Goal: Task Accomplishment & Management: Manage account settings

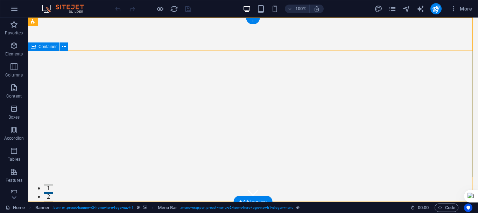
scroll to position [70, 0]
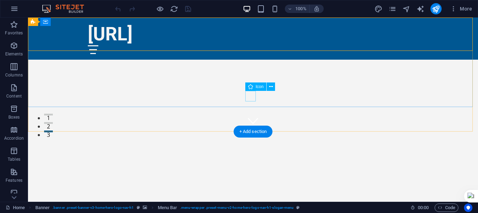
click at [252, 115] on figure at bounding box center [253, 120] width 11 height 11
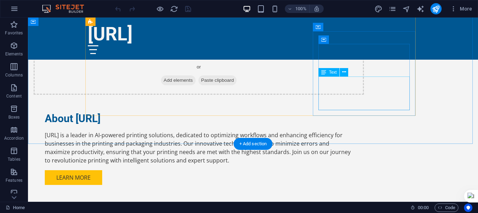
scroll to position [560, 0]
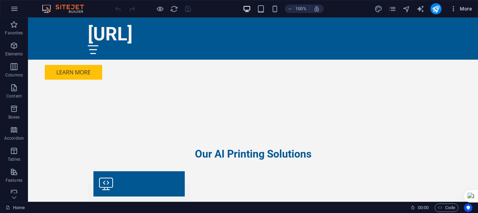
click at [463, 8] on span "More" at bounding box center [461, 8] width 22 height 7
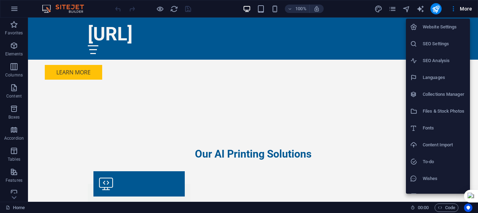
click at [440, 76] on h6 "Languages" at bounding box center [444, 77] width 43 height 8
select select "41"
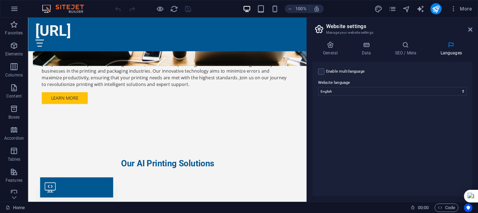
scroll to position [606, 0]
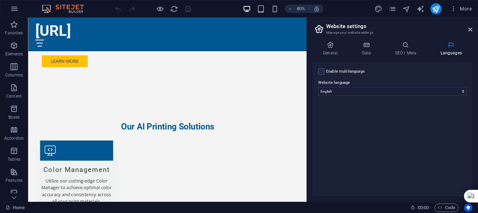
click at [360, 72] on label "Enable multilanguage To disable multilanguage delete all languages until only o…" at bounding box center [345, 71] width 39 height 8
click at [0, 0] on input "Enable multilanguage To disable multilanguage delete all languages until only o…" at bounding box center [0, 0] width 0 height 0
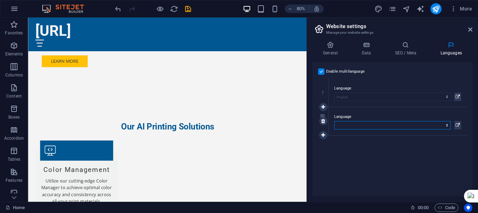
click at [409, 124] on select "Abkhazian Afar Afrikaans Akan Albanian Amharic Arabic Aragonese Armenian Assame…" at bounding box center [392, 125] width 117 height 8
select select "173"
click at [334, 121] on select "Abkhazian Afar Afrikaans Akan Albanian Amharic Arabic Aragonese Armenian Assame…" at bounding box center [392, 125] width 117 height 8
drag, startPoint x: 324, startPoint y: 133, endPoint x: 327, endPoint y: 134, distance: 3.6
select select "173"
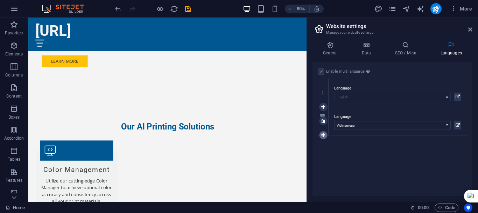
click at [323, 136] on icon at bounding box center [323, 134] width 4 height 5
click at [358, 151] on select "Abkhazian Afar Afrikaans Akan Albanian Amharic Arabic Aragonese Armenian Assame…" at bounding box center [392, 153] width 117 height 8
select select "87"
click at [334, 149] on select "Abkhazian Afar Afrikaans Akan Albanian Amharic Arabic Aragonese Armenian Assame…" at bounding box center [392, 153] width 117 height 8
click at [456, 154] on icon at bounding box center [458, 153] width 4 height 8
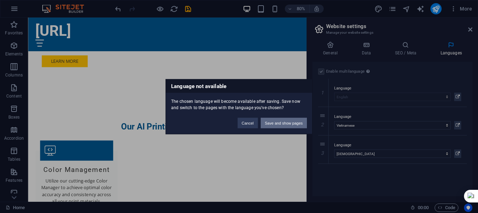
click at [284, 119] on button "Save and show pages" at bounding box center [284, 122] width 46 height 11
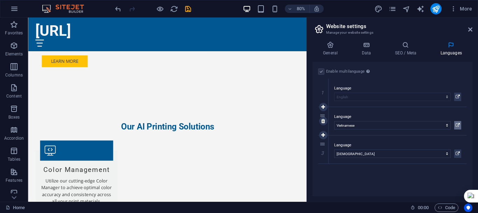
click at [456, 124] on icon at bounding box center [458, 125] width 4 height 8
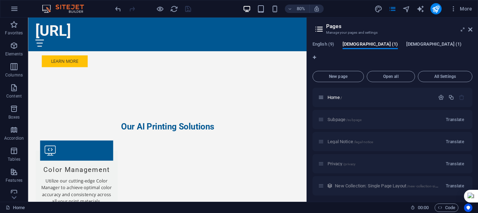
click at [407, 45] on span "Korean (1)" at bounding box center [434, 45] width 55 height 10
click at [365, 43] on span "Vietnamese (1)" at bounding box center [370, 45] width 55 height 10
click at [443, 74] on span "All Settings" at bounding box center [445, 76] width 48 height 4
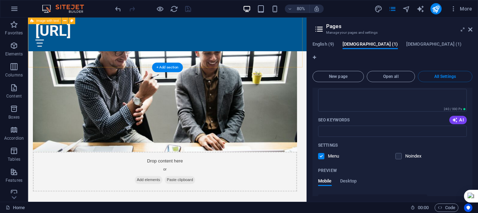
scroll to position [221, 0]
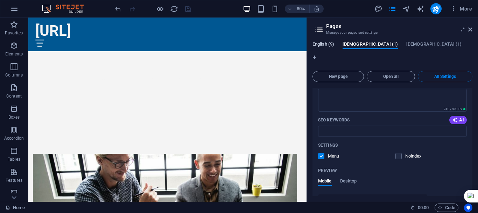
click at [326, 46] on span "English (9)" at bounding box center [324, 45] width 22 height 10
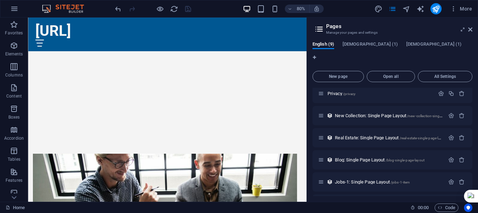
scroll to position [77, 0]
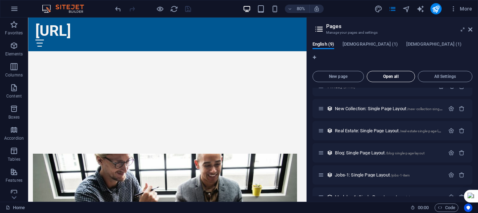
click at [389, 74] on span "Open all" at bounding box center [391, 76] width 42 height 4
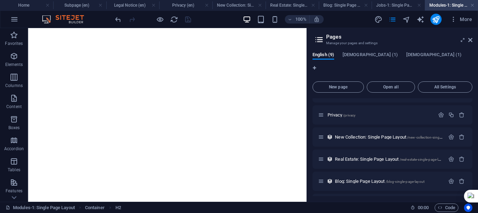
scroll to position [18, 0]
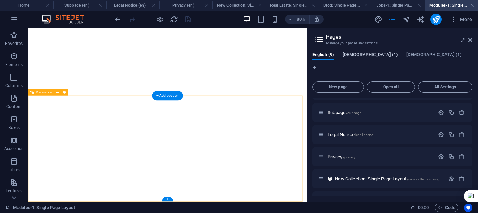
click at [362, 55] on span "Vietnamese (1)" at bounding box center [370, 55] width 55 height 10
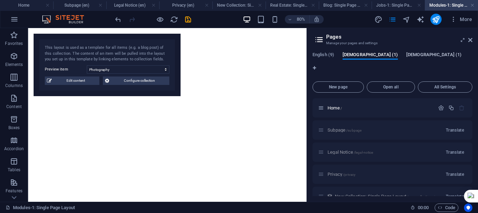
select select "68dcce495c36ca08250a5e18"
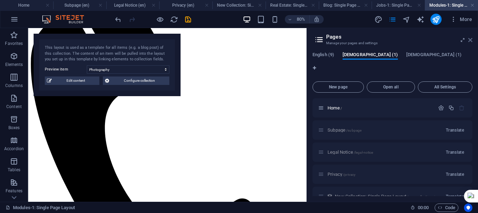
scroll to position [140, 0]
click at [469, 41] on icon at bounding box center [471, 40] width 4 height 6
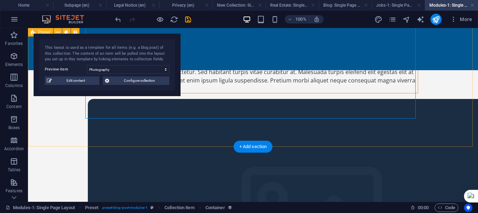
click at [67, 123] on div "New headline Lorem ipsum dolor sit amet consectetur. Sed habitant turpis vitae …" at bounding box center [253, 210] width 450 height 645
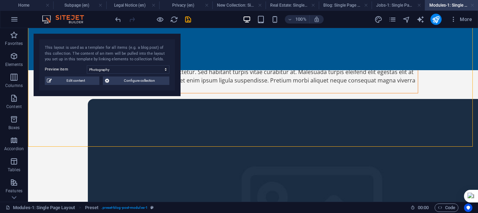
click at [472, 6] on link at bounding box center [473, 5] width 4 height 7
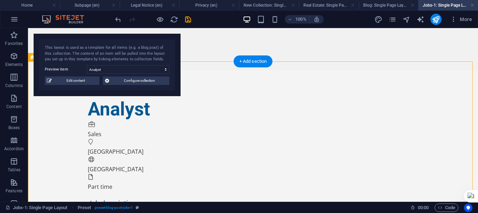
click at [467, 20] on span "More" at bounding box center [461, 19] width 22 height 7
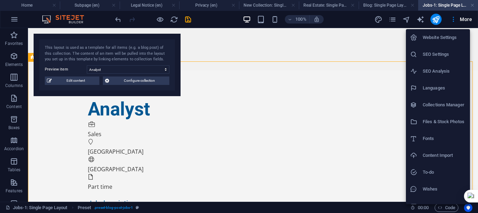
click at [326, 47] on div at bounding box center [239, 106] width 478 height 213
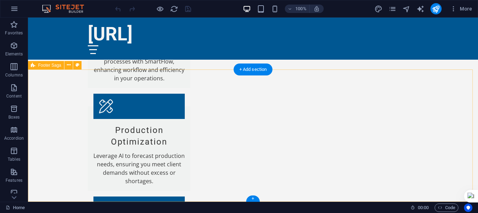
scroll to position [1096, 0]
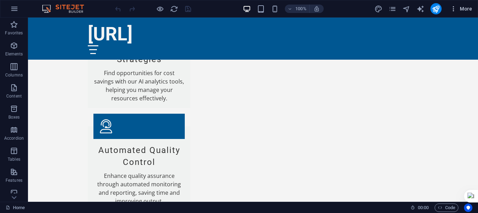
click at [464, 9] on span "More" at bounding box center [461, 8] width 22 height 7
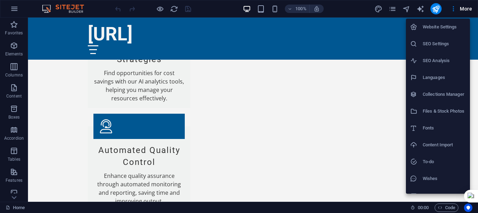
scroll to position [10, 0]
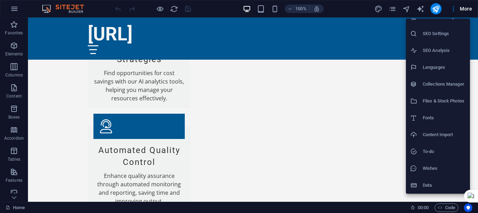
click at [14, 198] on div at bounding box center [239, 106] width 478 height 213
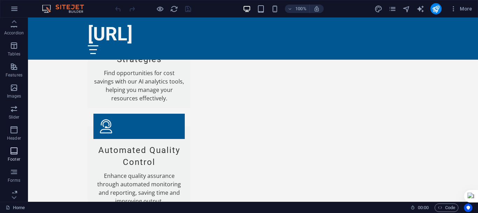
scroll to position [131, 0]
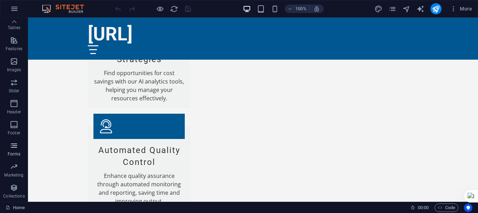
click at [15, 148] on icon "button" at bounding box center [14, 145] width 8 height 8
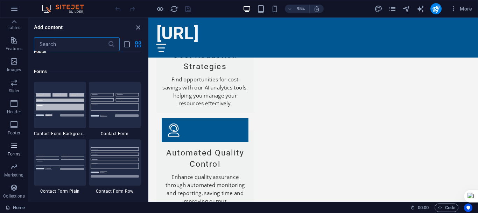
scroll to position [5113, 0]
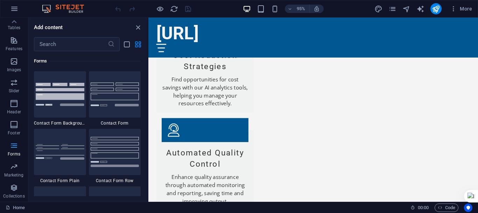
click at [15, 148] on icon "button" at bounding box center [14, 145] width 8 height 8
click at [0, 141] on span "Forms" at bounding box center [14, 149] width 28 height 17
click at [138, 28] on icon "close panel" at bounding box center [138, 27] width 8 height 8
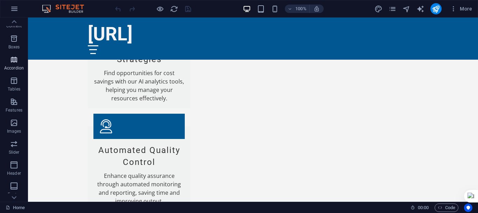
scroll to position [0, 0]
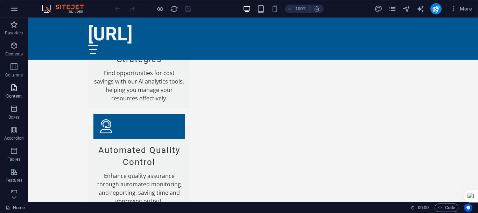
click at [13, 86] on icon "button" at bounding box center [14, 87] width 8 height 8
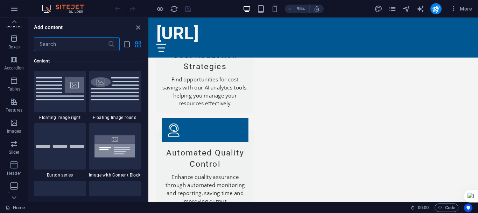
scroll to position [131, 0]
click at [13, 173] on p "Marketing" at bounding box center [13, 175] width 19 height 6
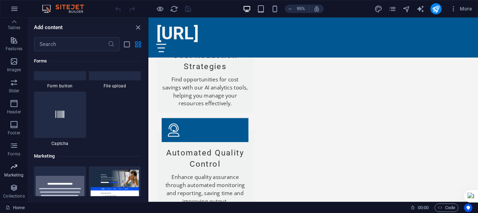
scroll to position [5704, 0]
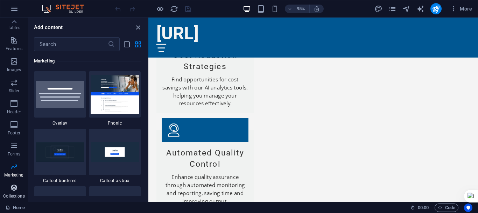
click at [18, 190] on icon "button" at bounding box center [14, 187] width 8 height 8
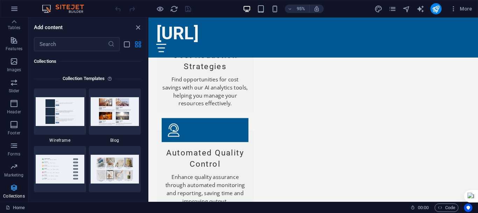
scroll to position [6411, 0]
click at [468, 5] on span "More" at bounding box center [461, 8] width 22 height 7
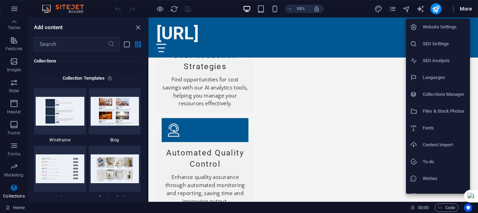
click at [454, 8] on div at bounding box center [239, 106] width 478 height 213
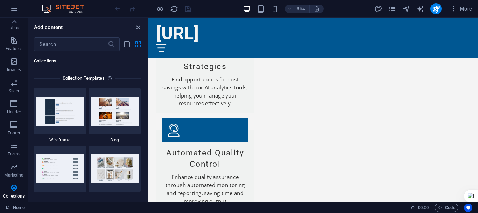
click at [454, 8] on icon "button" at bounding box center [453, 8] width 7 height 7
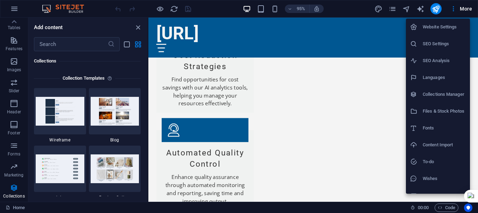
scroll to position [10, 0]
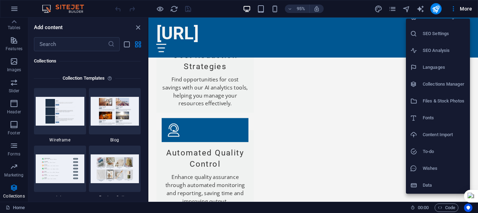
click at [352, 10] on div at bounding box center [239, 106] width 478 height 213
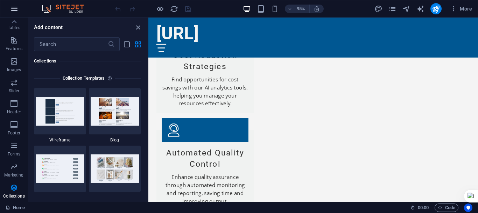
click at [15, 10] on icon "button" at bounding box center [14, 9] width 8 height 8
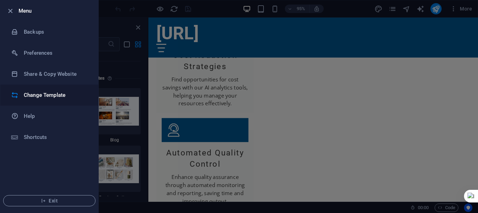
click at [55, 95] on h6 "Change Template" at bounding box center [56, 95] width 65 height 8
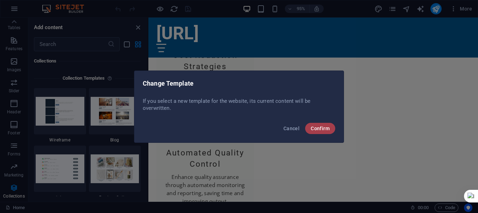
click at [325, 128] on span "Confirm" at bounding box center [320, 128] width 19 height 6
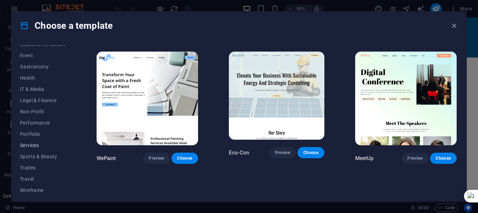
scroll to position [133, 0]
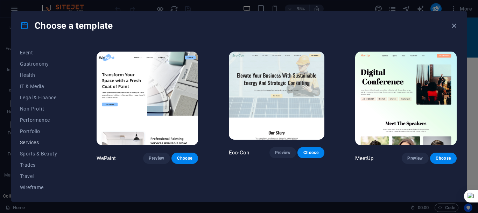
click at [39, 143] on span "Services" at bounding box center [43, 142] width 46 height 6
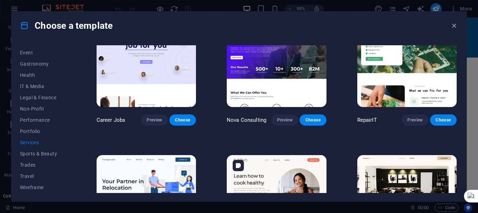
scroll to position [0, 0]
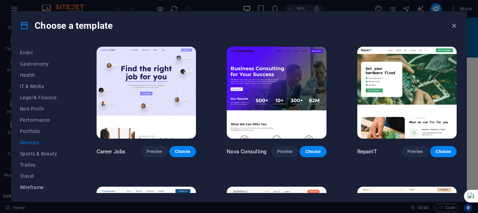
click at [34, 185] on span "Wireframe" at bounding box center [43, 187] width 46 height 6
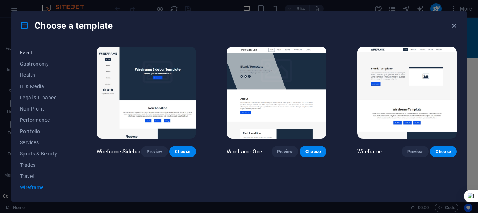
click at [30, 49] on button "Event" at bounding box center [43, 52] width 46 height 11
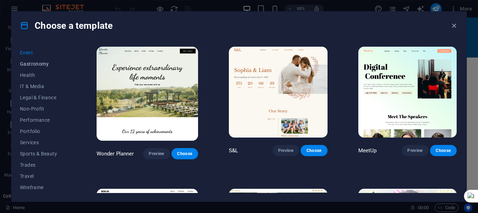
click at [34, 65] on span "Gastronomy" at bounding box center [43, 64] width 46 height 6
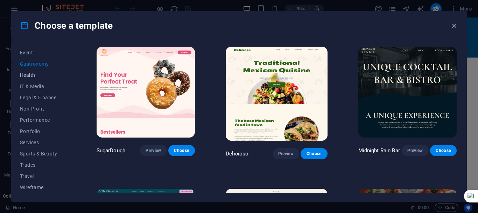
click at [35, 76] on span "Health" at bounding box center [43, 75] width 46 height 6
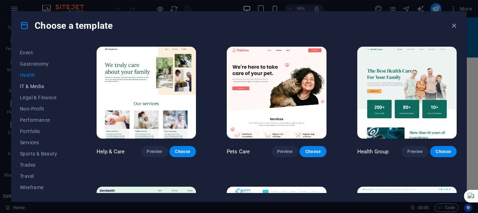
click at [34, 87] on span "IT & Media" at bounding box center [43, 86] width 46 height 6
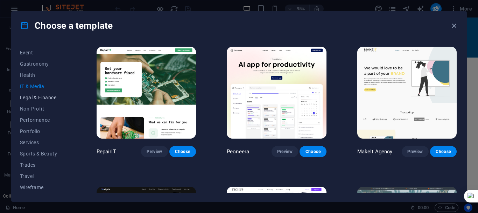
click at [38, 95] on span "Legal & Finance" at bounding box center [43, 98] width 46 height 6
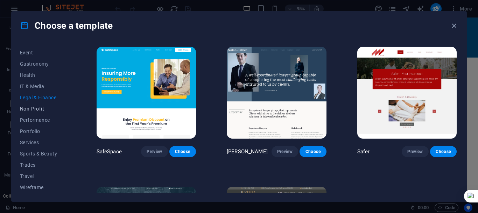
click at [39, 108] on span "Non-Profit" at bounding box center [43, 109] width 46 height 6
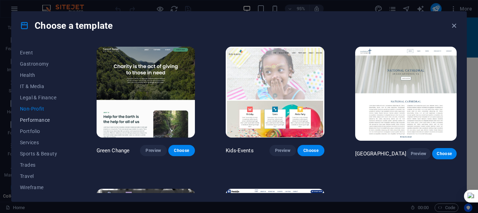
click at [40, 118] on span "Performance" at bounding box center [43, 120] width 46 height 6
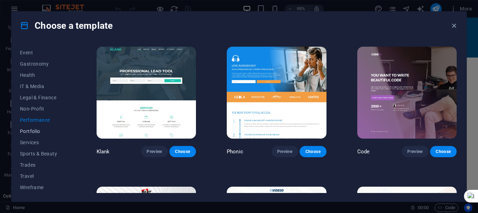
click at [29, 131] on span "Portfolio" at bounding box center [43, 131] width 46 height 6
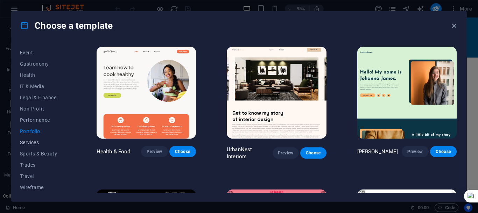
click at [30, 139] on span "Services" at bounding box center [43, 142] width 46 height 6
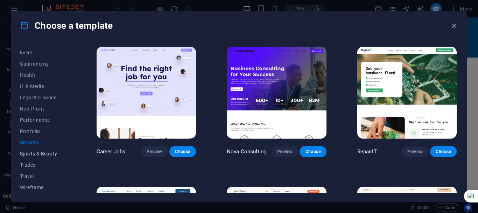
click at [36, 152] on span "Sports & Beauty" at bounding box center [43, 154] width 46 height 6
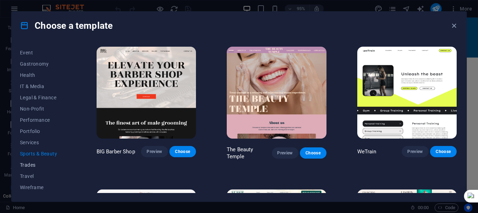
click at [30, 162] on span "Trades" at bounding box center [43, 165] width 46 height 6
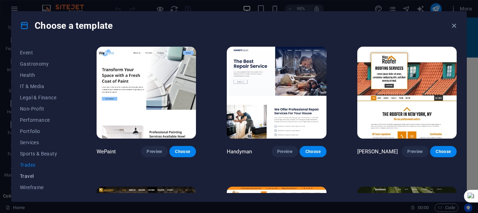
click at [29, 172] on button "Travel" at bounding box center [43, 175] width 46 height 11
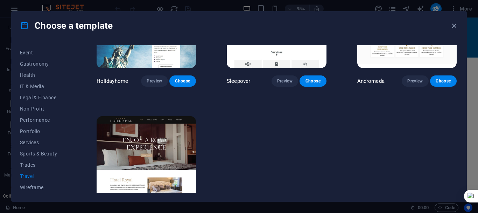
scroll to position [241, 0]
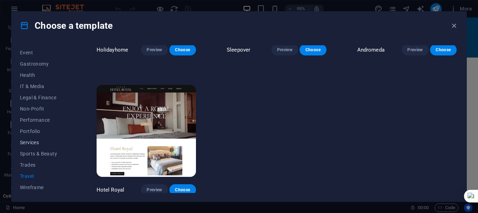
click at [35, 144] on span "Services" at bounding box center [43, 142] width 46 height 6
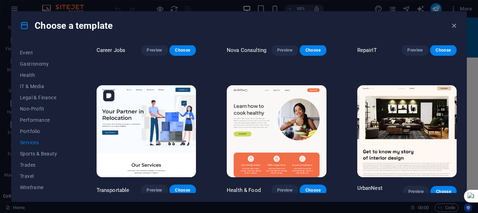
scroll to position [0, 0]
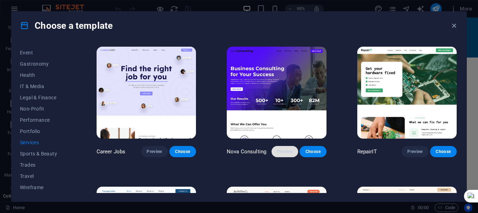
click at [285, 150] on span "Preview" at bounding box center [284, 151] width 15 height 6
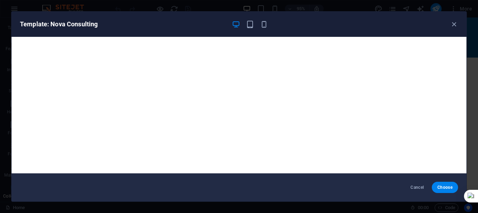
scroll to position [2, 0]
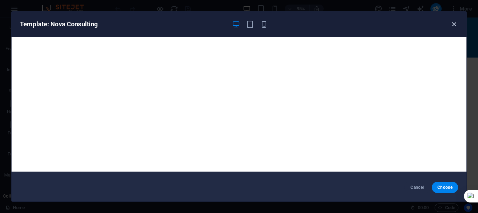
click at [453, 24] on icon "button" at bounding box center [454, 24] width 8 height 8
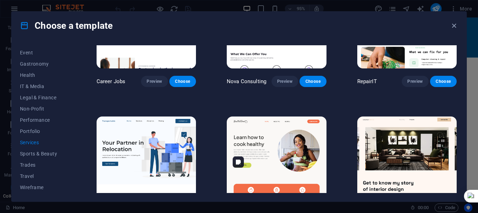
scroll to position [0, 0]
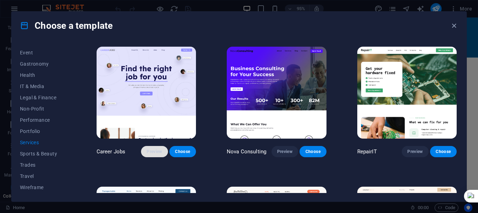
click at [150, 148] on span "Preview" at bounding box center [154, 151] width 15 height 6
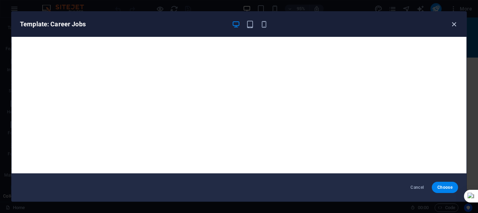
click at [455, 22] on icon "button" at bounding box center [454, 24] width 8 height 8
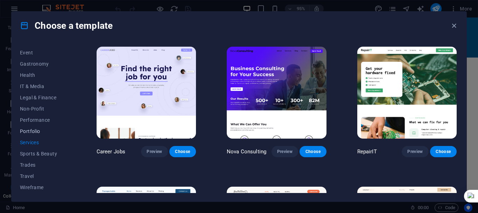
click at [39, 131] on span "Portfolio" at bounding box center [43, 131] width 46 height 6
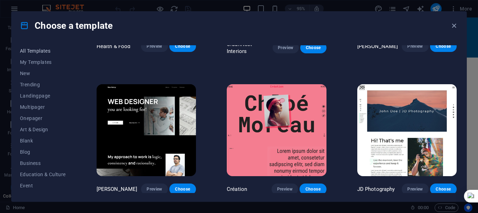
click at [46, 52] on span "All Templates" at bounding box center [43, 51] width 46 height 6
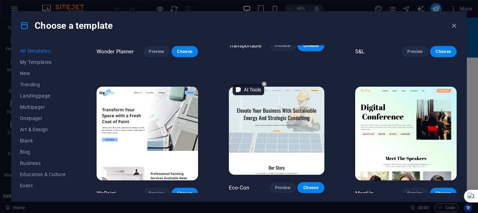
scroll to position [525, 0]
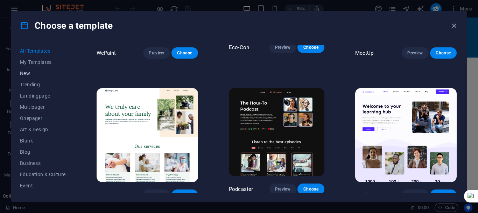
click at [38, 70] on span "New" at bounding box center [43, 73] width 46 height 6
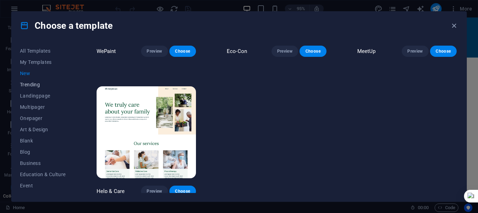
click at [31, 82] on span "Trending" at bounding box center [43, 85] width 46 height 6
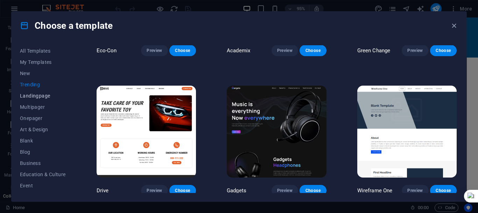
click at [39, 94] on span "Landingpage" at bounding box center [43, 96] width 46 height 6
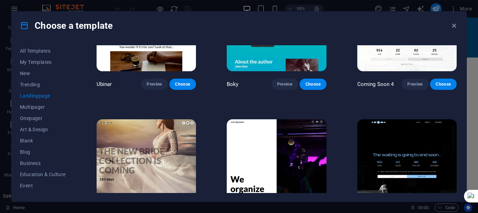
scroll to position [1075, 0]
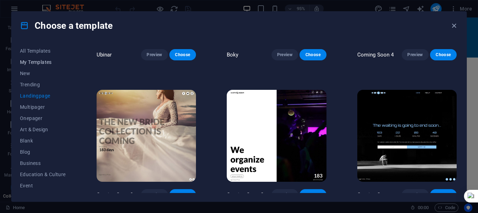
click at [49, 64] on span "My Templates" at bounding box center [43, 62] width 46 height 6
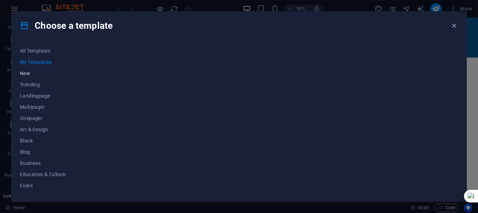
click at [27, 70] on span "New" at bounding box center [43, 73] width 46 height 6
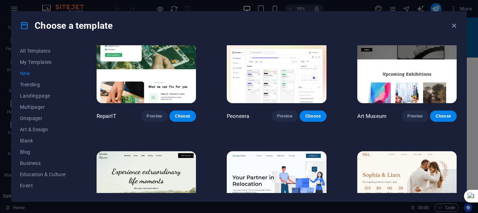
scroll to position [280, 0]
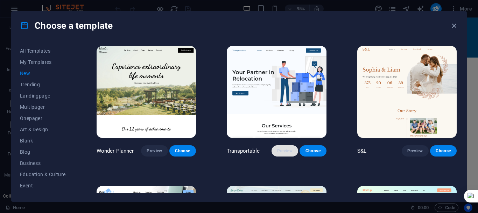
click at [281, 149] on span "Preview" at bounding box center [284, 151] width 15 height 6
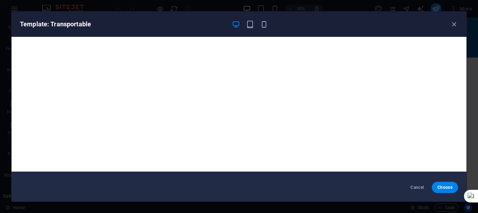
scroll to position [0, 0]
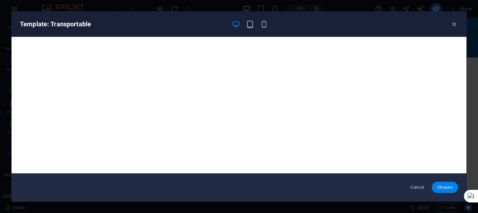
click at [444, 188] on span "Choose" at bounding box center [445, 187] width 15 height 6
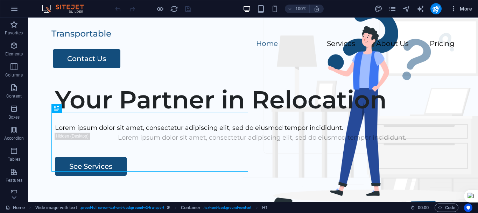
click at [461, 8] on span "More" at bounding box center [461, 8] width 22 height 7
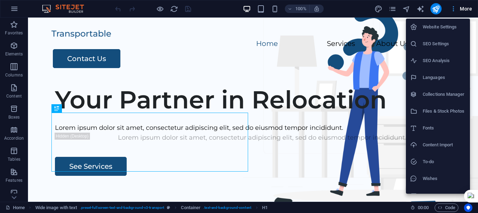
click at [461, 8] on div at bounding box center [239, 106] width 478 height 213
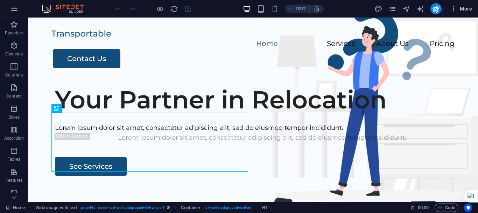
click at [461, 8] on span "More" at bounding box center [461, 8] width 22 height 7
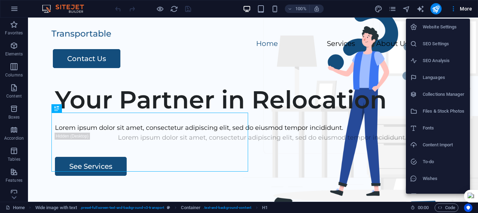
click at [440, 28] on h6 "Website Settings" at bounding box center [444, 27] width 43 height 8
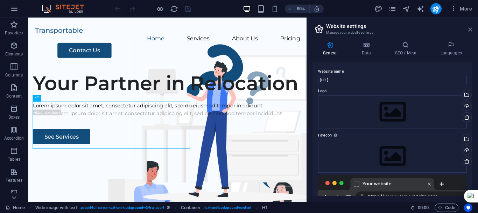
drag, startPoint x: 470, startPoint y: 30, endPoint x: 442, endPoint y: 12, distance: 33.2
click at [470, 30] on icon at bounding box center [471, 30] width 4 height 6
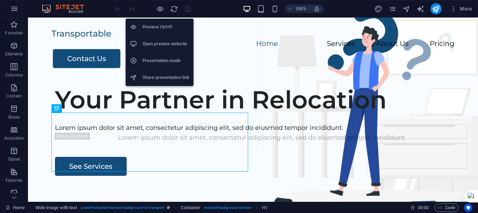
click at [168, 47] on h6 "Open preview website" at bounding box center [166, 44] width 47 height 8
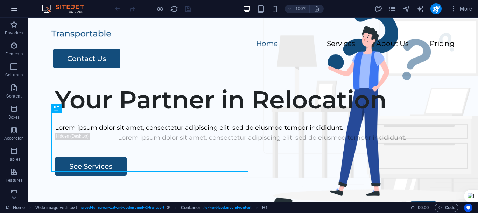
click at [11, 9] on icon "button" at bounding box center [14, 9] width 8 height 8
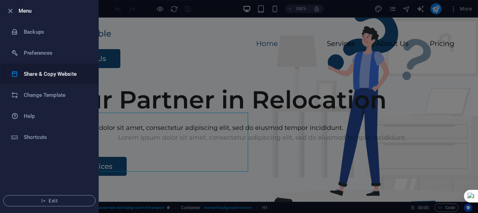
click at [74, 74] on h6 "Share & Copy Website" at bounding box center [56, 74] width 65 height 8
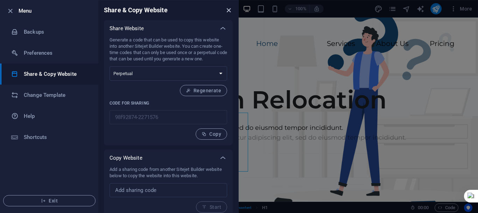
click at [228, 9] on icon "close" at bounding box center [229, 10] width 8 height 8
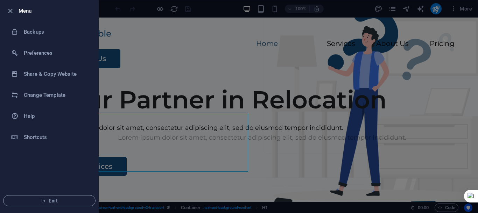
click at [228, 9] on div at bounding box center [239, 106] width 478 height 213
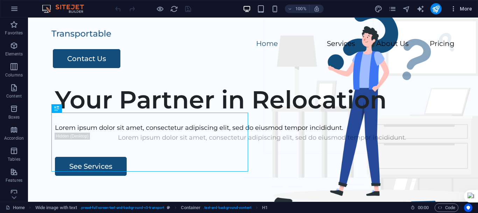
click at [462, 8] on span "More" at bounding box center [461, 8] width 22 height 7
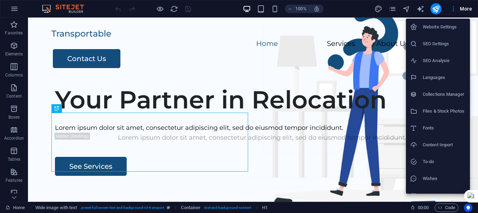
click at [14, 9] on div at bounding box center [239, 106] width 478 height 213
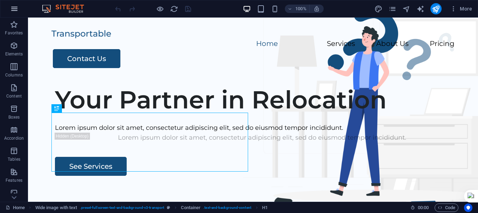
click at [14, 10] on icon "button" at bounding box center [14, 9] width 8 height 8
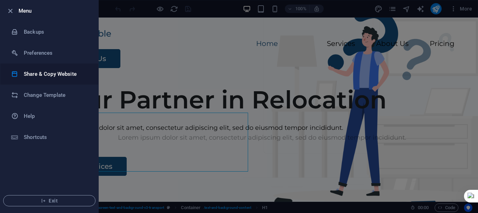
click at [68, 80] on li "Share & Copy Website" at bounding box center [49, 73] width 98 height 21
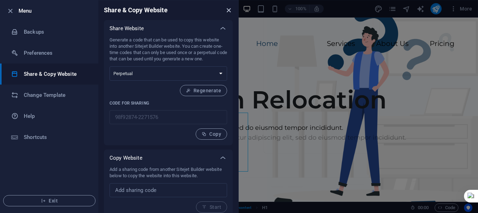
click at [229, 11] on icon "close" at bounding box center [229, 10] width 8 height 8
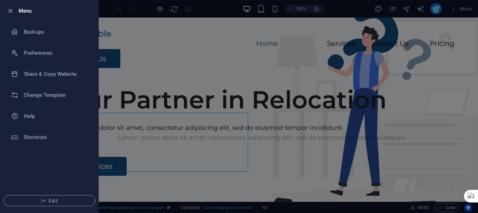
click at [434, 10] on div at bounding box center [239, 106] width 478 height 213
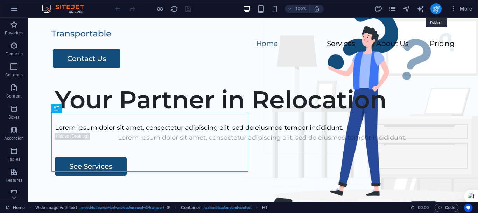
click at [435, 10] on icon "publish" at bounding box center [436, 9] width 8 height 8
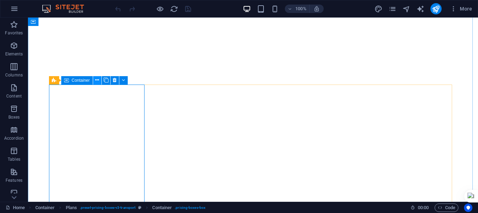
click at [97, 80] on icon at bounding box center [97, 79] width 4 height 7
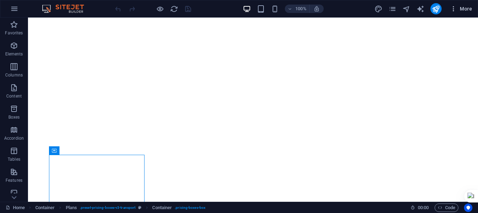
click at [464, 8] on span "More" at bounding box center [461, 8] width 22 height 7
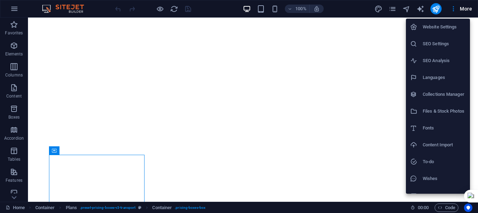
click at [444, 72] on li "Languages" at bounding box center [438, 77] width 64 height 17
select select "41"
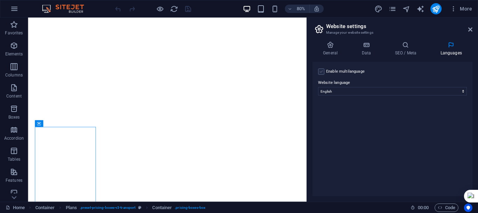
click at [321, 72] on label at bounding box center [321, 71] width 6 height 6
click at [0, 0] on input "Enable multilanguage To disable multilanguage delete all languages until only o…" at bounding box center [0, 0] width 0 height 0
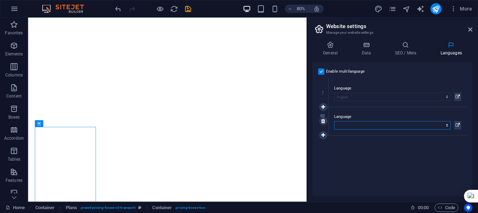
click at [389, 128] on select "Abkhazian Afar Afrikaans Akan Albanian Amharic Arabic Aragonese Armenian Assame…" at bounding box center [392, 125] width 117 height 8
select select "173"
click at [351, 125] on select "Abkhazian Afar Afrikaans Akan Albanian Amharic Arabic Aragonese Armenian Assame…" at bounding box center [392, 125] width 117 height 8
click at [459, 123] on icon at bounding box center [458, 125] width 4 height 8
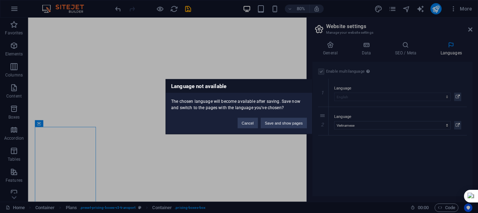
drag, startPoint x: 172, startPoint y: 101, endPoint x: 278, endPoint y: 108, distance: 106.3
click at [278, 108] on div "The chosen language will become available after saving. Save now and switch to …" at bounding box center [239, 101] width 146 height 18
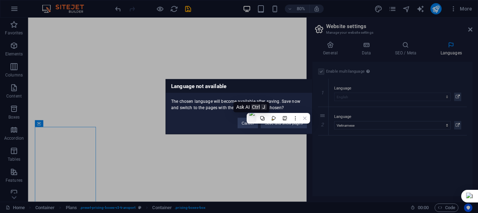
click at [251, 120] on img at bounding box center [252, 118] width 6 height 16
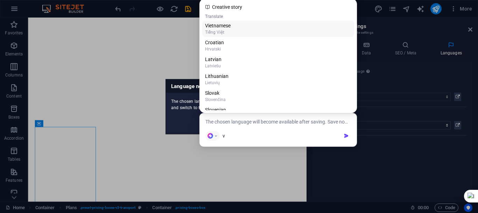
type input "v"
click at [224, 27] on div "Vietnamese" at bounding box center [278, 25] width 146 height 7
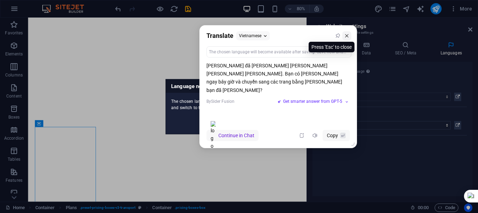
click at [348, 34] on icon at bounding box center [346, 35] width 3 height 3
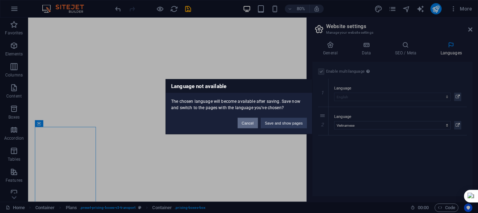
click at [249, 125] on button "Cancel" at bounding box center [248, 122] width 20 height 11
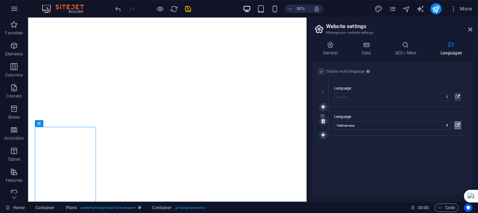
click at [458, 124] on icon at bounding box center [458, 125] width 4 height 8
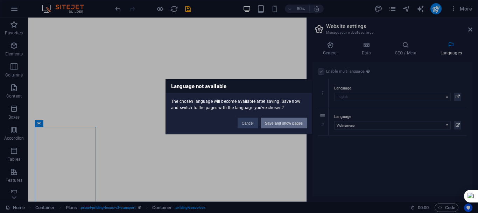
click at [291, 121] on button "Save and show pages" at bounding box center [284, 122] width 46 height 11
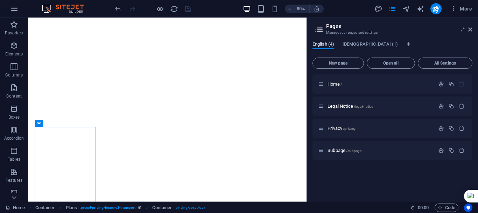
click at [324, 45] on span "English (4)" at bounding box center [324, 45] width 22 height 10
click at [356, 43] on span "Vietnamese (1)" at bounding box center [370, 45] width 55 height 10
click at [463, 104] on span "Translate" at bounding box center [455, 106] width 18 height 6
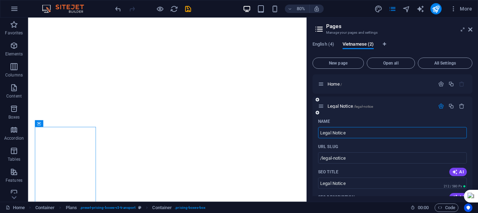
scroll to position [35, 0]
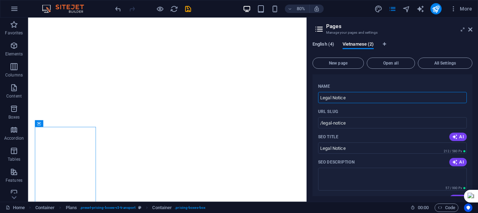
click at [327, 45] on span "English (4)" at bounding box center [324, 45] width 22 height 10
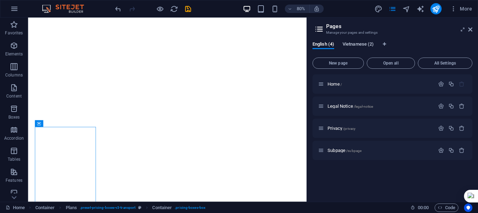
click at [354, 42] on span "Vietnamese (2)" at bounding box center [358, 45] width 31 height 10
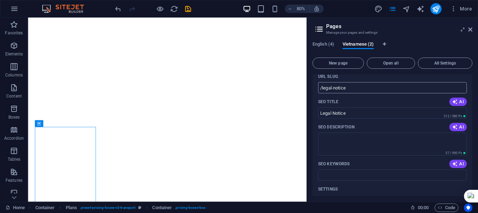
scroll to position [0, 0]
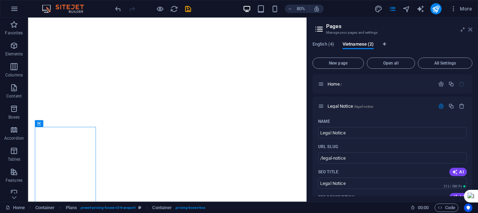
click at [470, 30] on icon at bounding box center [471, 30] width 4 height 6
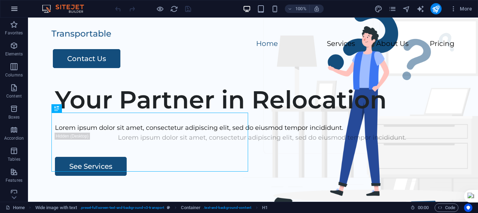
click at [15, 7] on icon "button" at bounding box center [14, 9] width 8 height 8
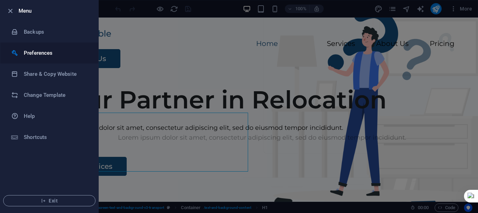
click at [50, 50] on h6 "Preferences" at bounding box center [56, 53] width 65 height 8
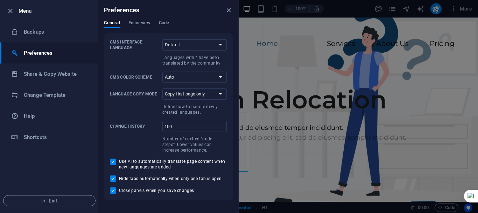
click at [62, 167] on ul "Menu Backups Preferences Share & Copy Website Change Template Help Shortcuts Ex…" at bounding box center [49, 106] width 98 height 212
click at [61, 202] on span "Exit" at bounding box center [49, 201] width 81 height 6
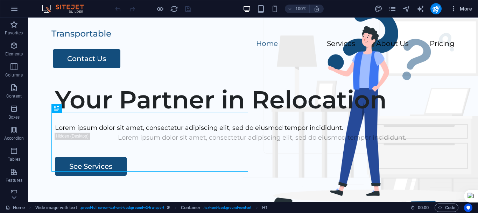
click at [457, 11] on icon "button" at bounding box center [453, 8] width 7 height 7
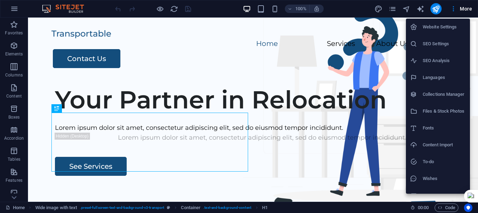
click at [367, 8] on div at bounding box center [239, 106] width 478 height 213
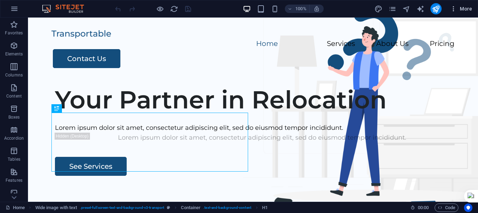
click at [453, 10] on icon "button" at bounding box center [453, 8] width 7 height 7
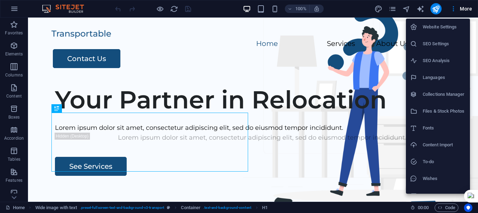
click at [446, 24] on h6 "Website Settings" at bounding box center [444, 27] width 43 height 8
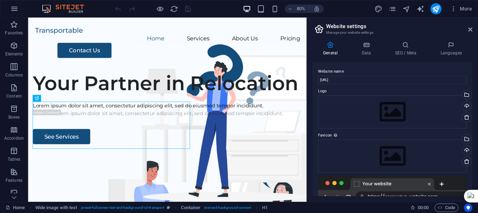
click at [468, 28] on h2 "Website settings" at bounding box center [399, 26] width 146 height 6
click at [470, 29] on icon at bounding box center [471, 30] width 4 height 6
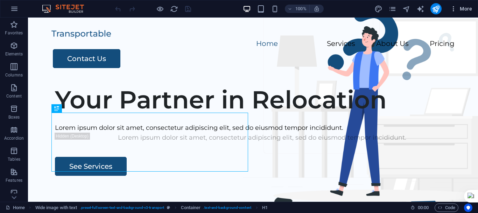
click at [462, 8] on span "More" at bounding box center [461, 8] width 22 height 7
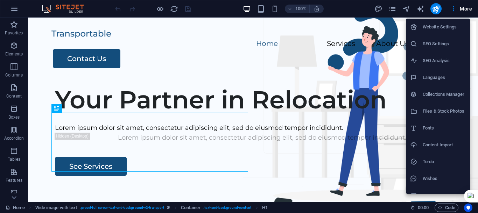
scroll to position [10, 0]
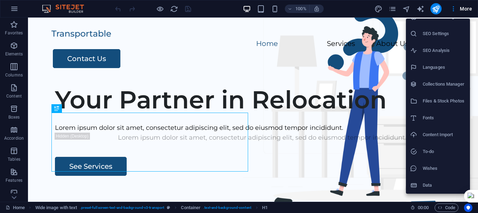
drag, startPoint x: 90, startPoint y: 58, endPoint x: 95, endPoint y: 64, distance: 7.8
click at [91, 60] on div at bounding box center [239, 106] width 478 height 213
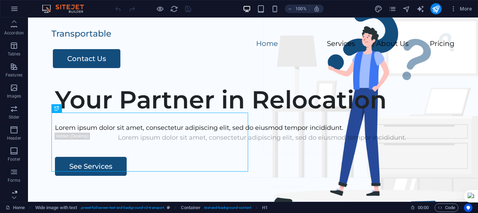
scroll to position [131, 0]
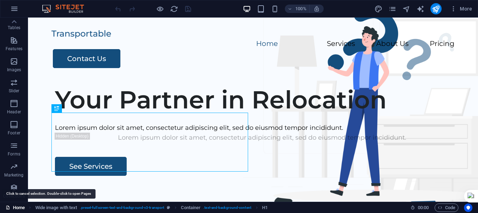
click at [21, 209] on link "Home" at bounding box center [15, 207] width 19 height 8
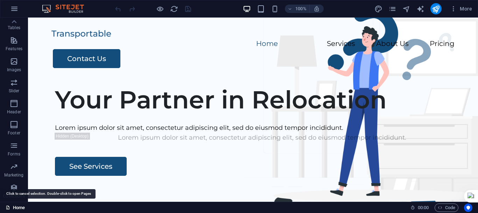
click at [21, 207] on link "Home" at bounding box center [15, 207] width 19 height 8
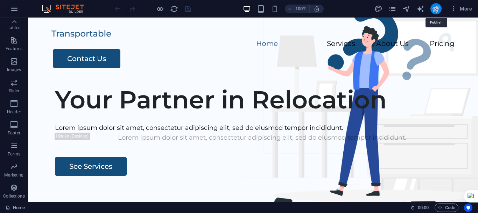
click at [438, 11] on icon "publish" at bounding box center [436, 9] width 8 height 8
